Goal: Task Accomplishment & Management: Use online tool/utility

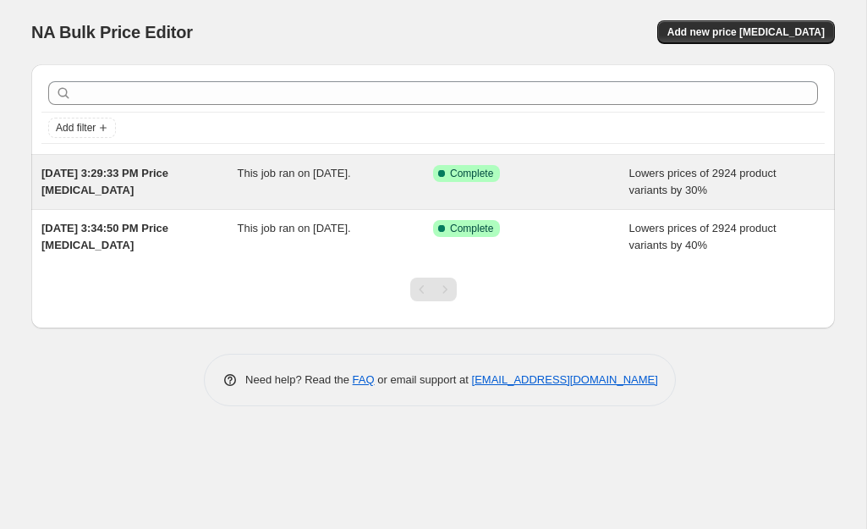
click at [126, 177] on span "[DATE] 3:29:33 PM Price [MEDICAL_DATA]" at bounding box center [104, 182] width 127 height 30
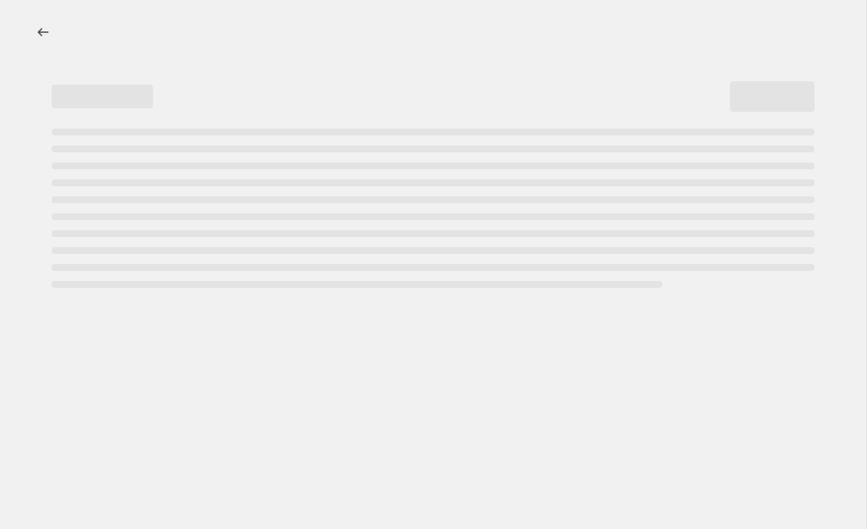
select select "percentage"
select select "collection"
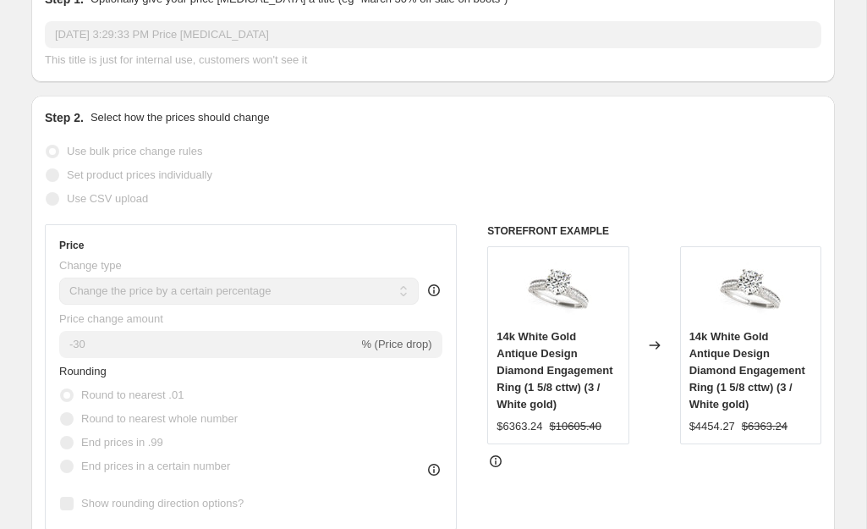
scroll to position [281, 0]
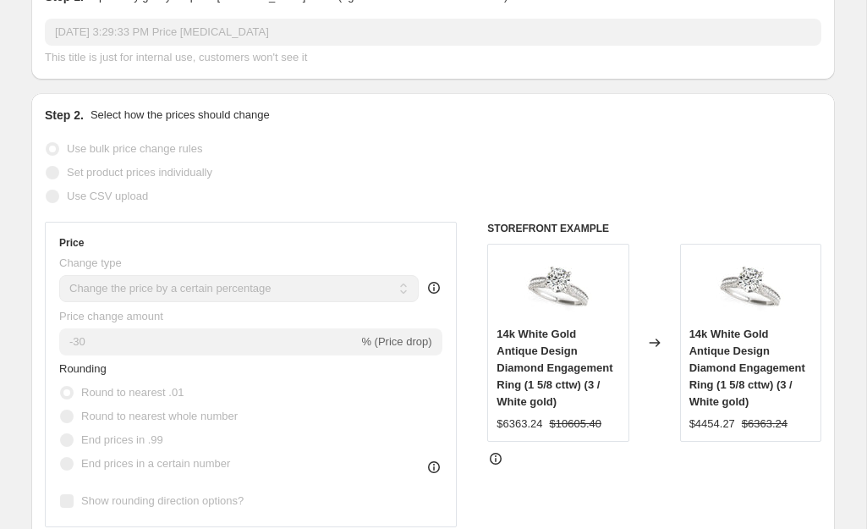
click at [564, 302] on img at bounding box center [558, 287] width 68 height 68
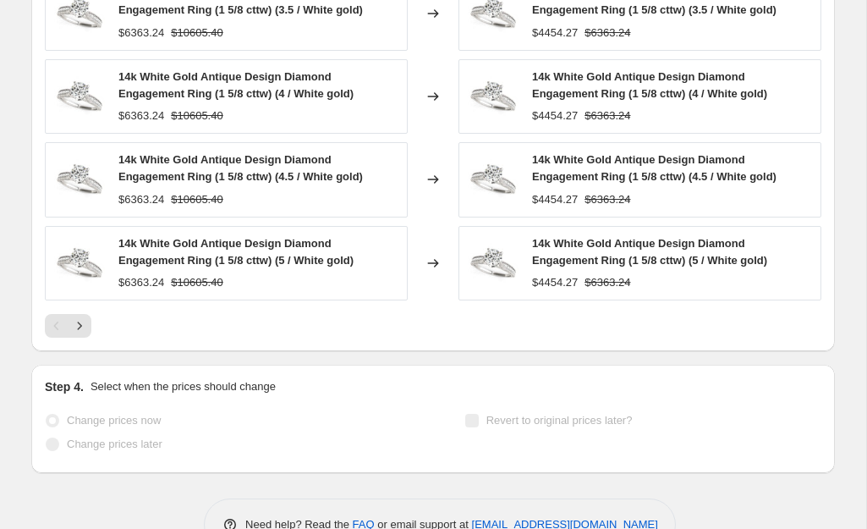
scroll to position [1533, 0]
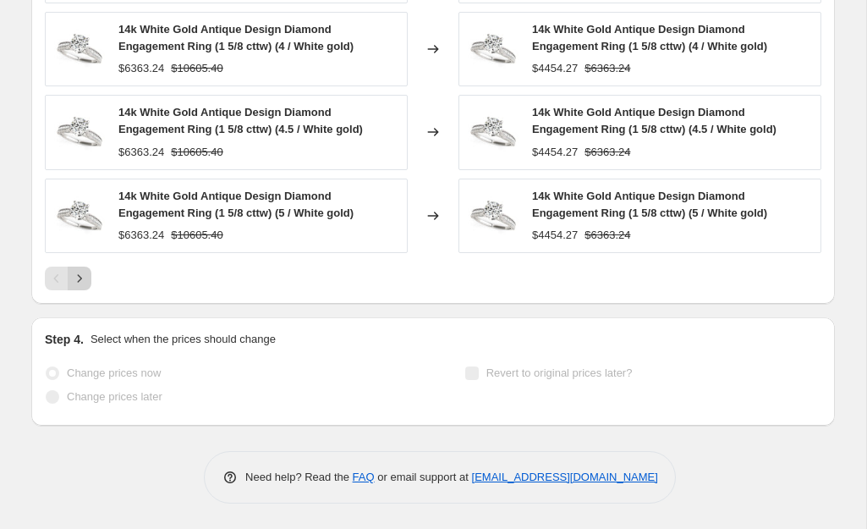
click at [88, 278] on button "Next" at bounding box center [80, 278] width 24 height 24
click at [81, 276] on icon "Next" at bounding box center [79, 278] width 17 height 17
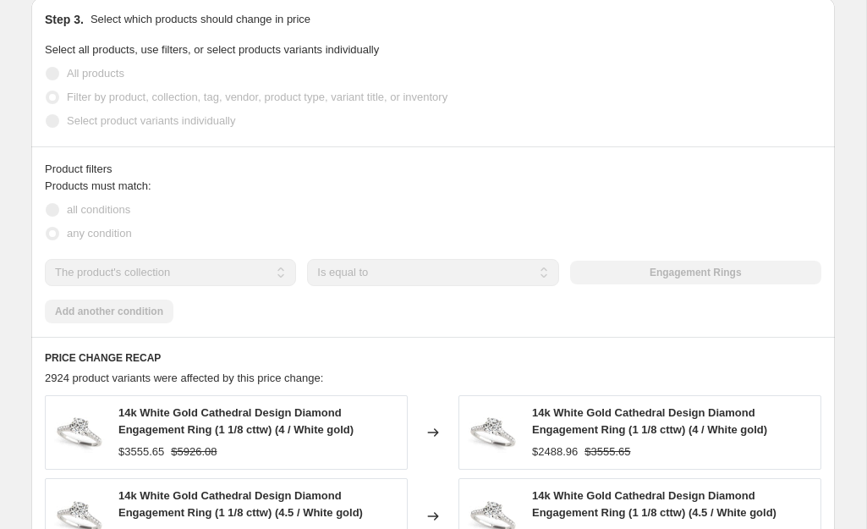
scroll to position [954, 0]
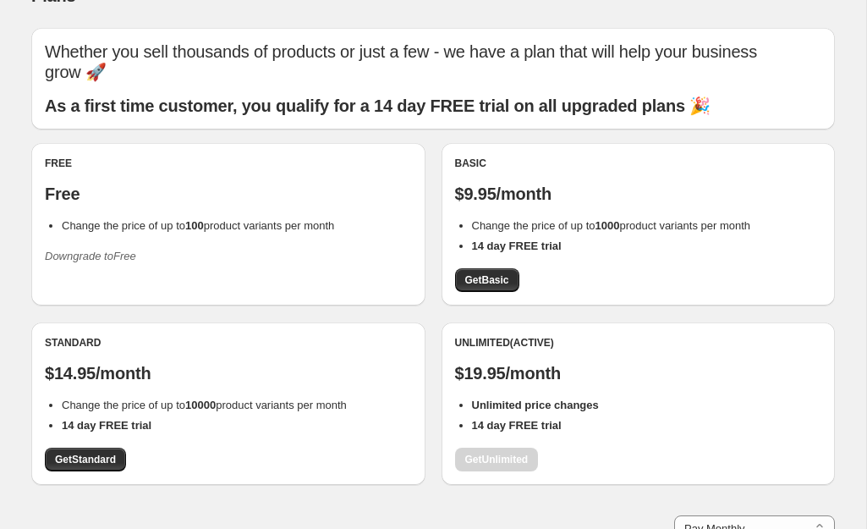
scroll to position [30, 0]
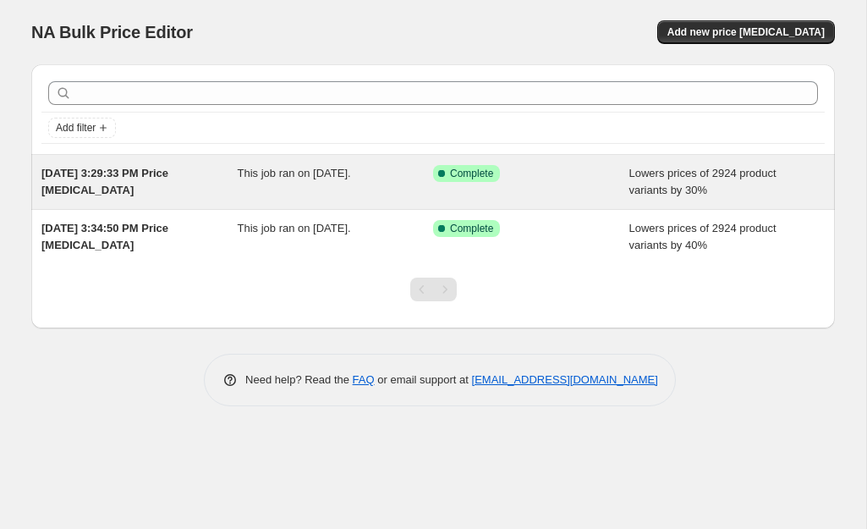
click at [123, 173] on span "[DATE] 3:29:33 PM Price [MEDICAL_DATA]" at bounding box center [104, 182] width 127 height 30
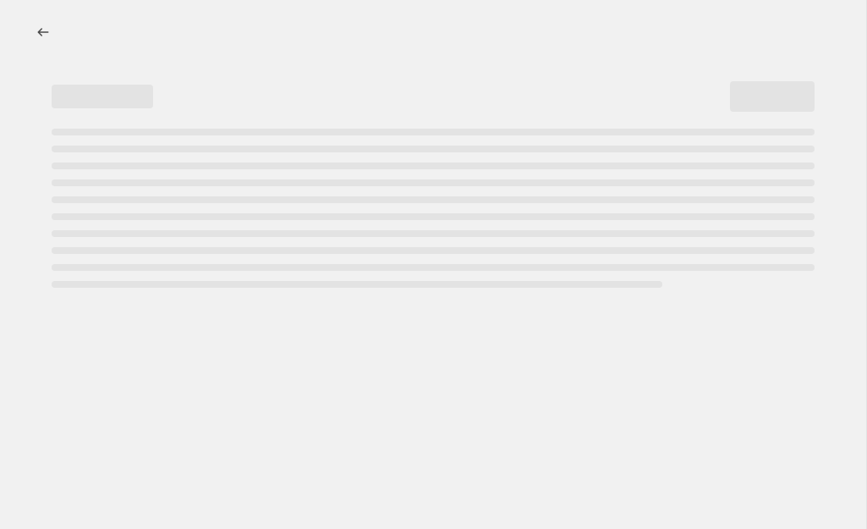
select select "percentage"
select select "collection"
